Goal: Register for event/course

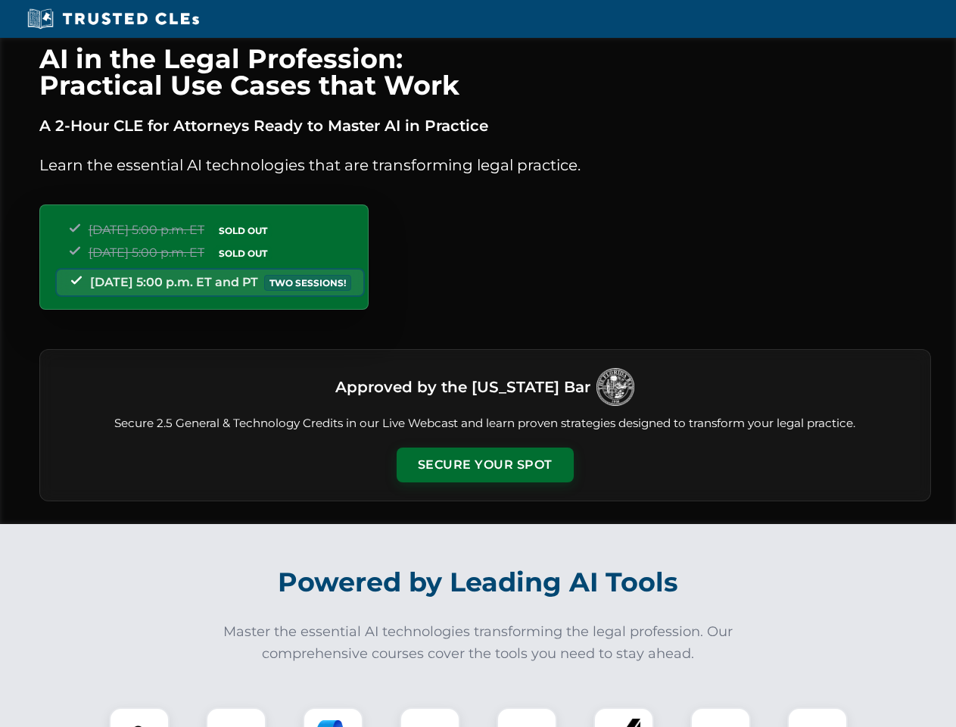
click at [484, 465] on button "Secure Your Spot" at bounding box center [485, 464] width 177 height 35
click at [139, 717] on img at bounding box center [139, 737] width 44 height 44
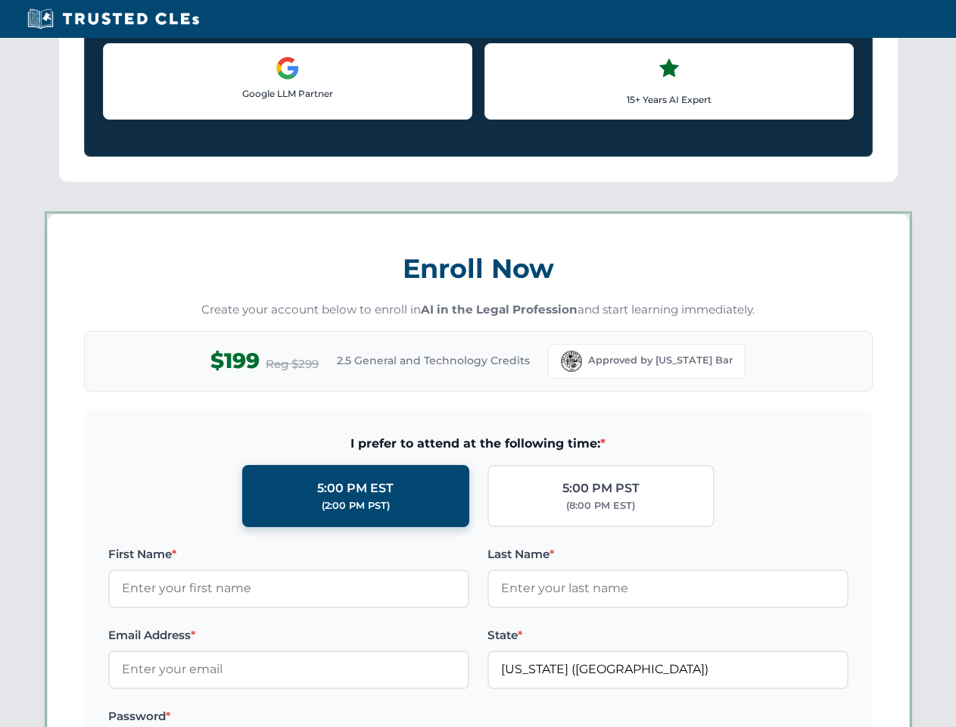
click at [333, 717] on label "Password *" at bounding box center [288, 716] width 361 height 18
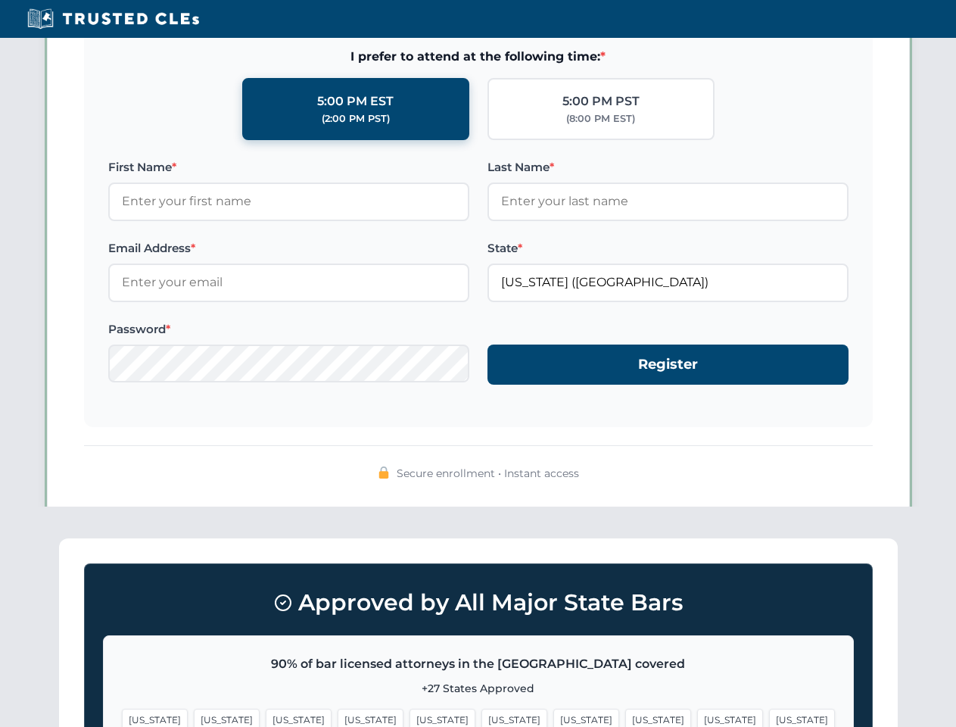
click at [697, 717] on span "[US_STATE]" at bounding box center [730, 719] width 66 height 22
